Goal: Browse casually

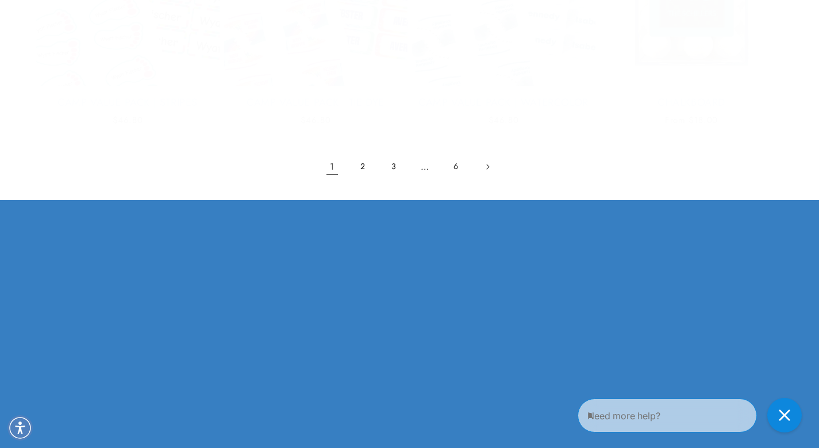
scroll to position [2490, 0]
